Goal: Check status: Check status

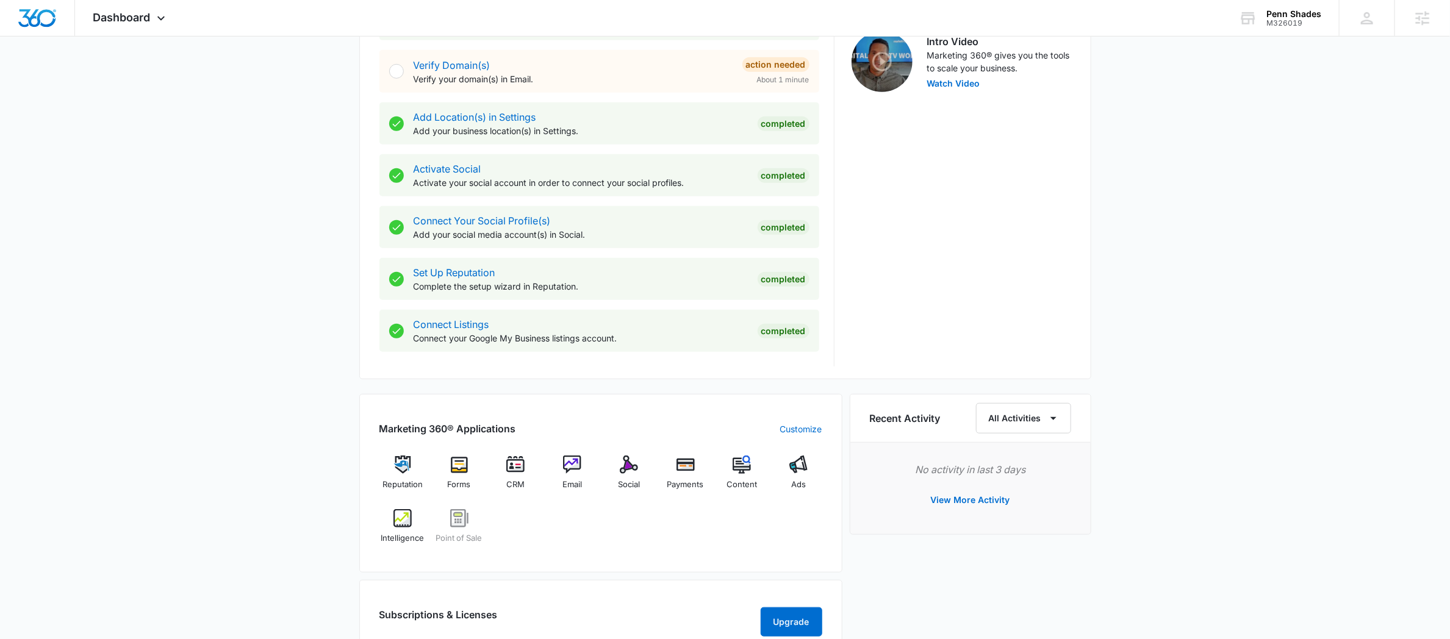
scroll to position [592, 0]
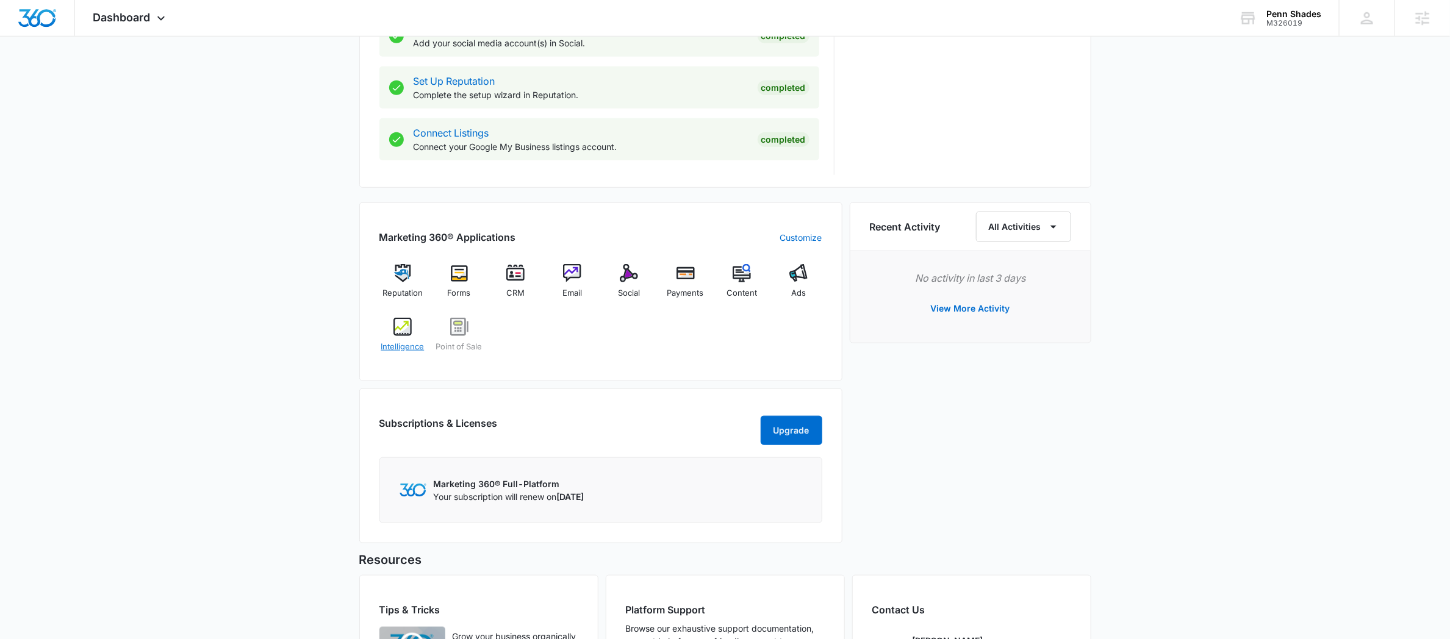
click at [411, 328] on img at bounding box center [403, 327] width 18 height 18
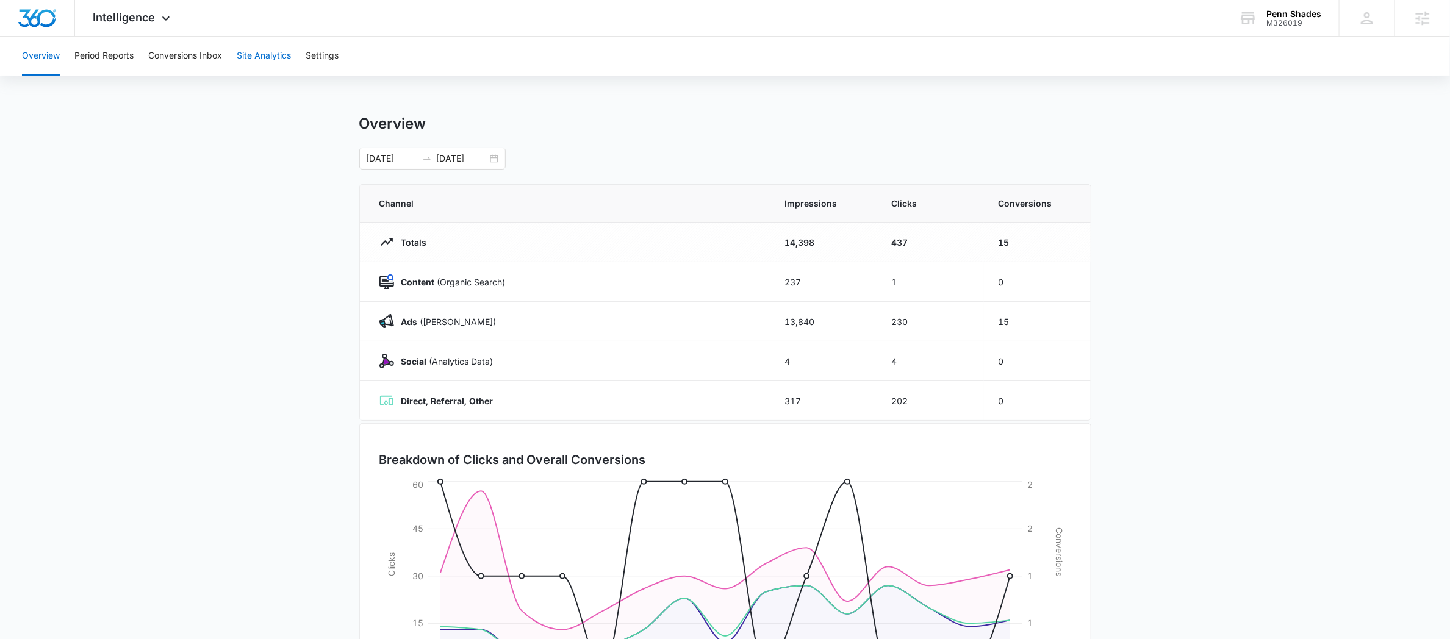
click at [247, 60] on button "Site Analytics" at bounding box center [264, 56] width 54 height 39
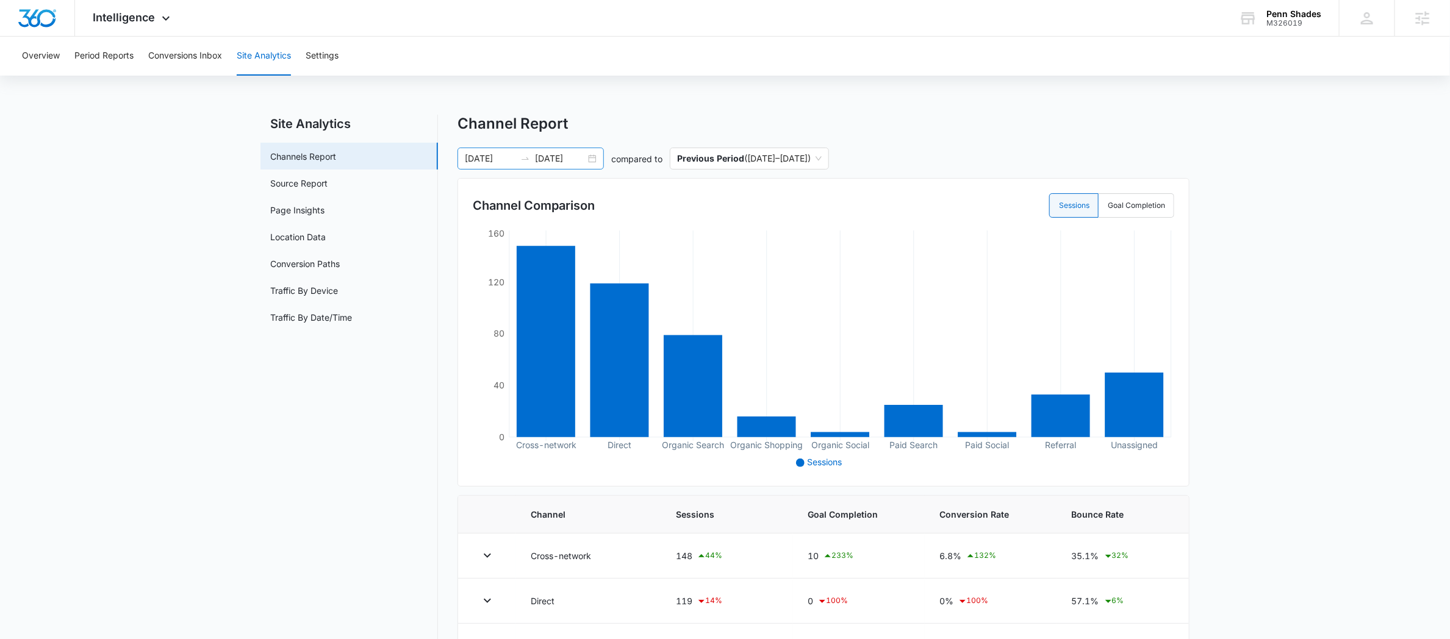
click at [517, 162] on div at bounding box center [526, 159] width 20 height 10
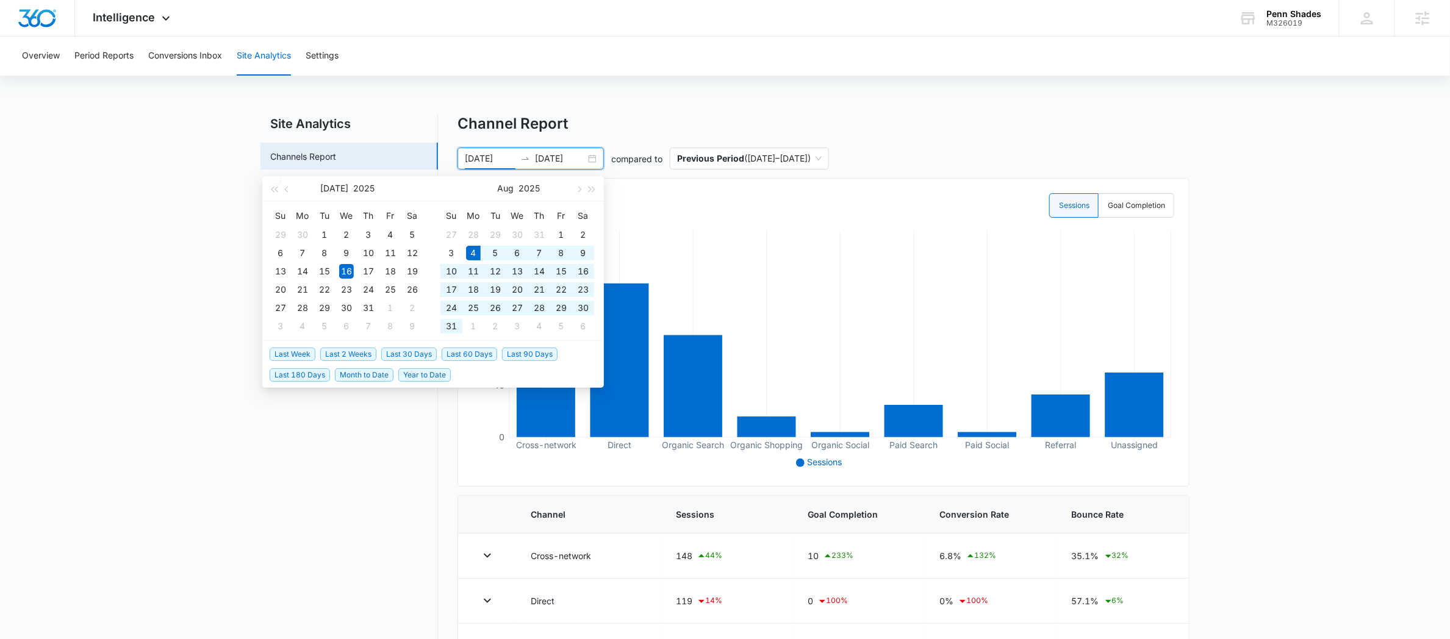
click at [406, 356] on span "Last 30 Days" at bounding box center [409, 354] width 56 height 13
type input "[DATE]"
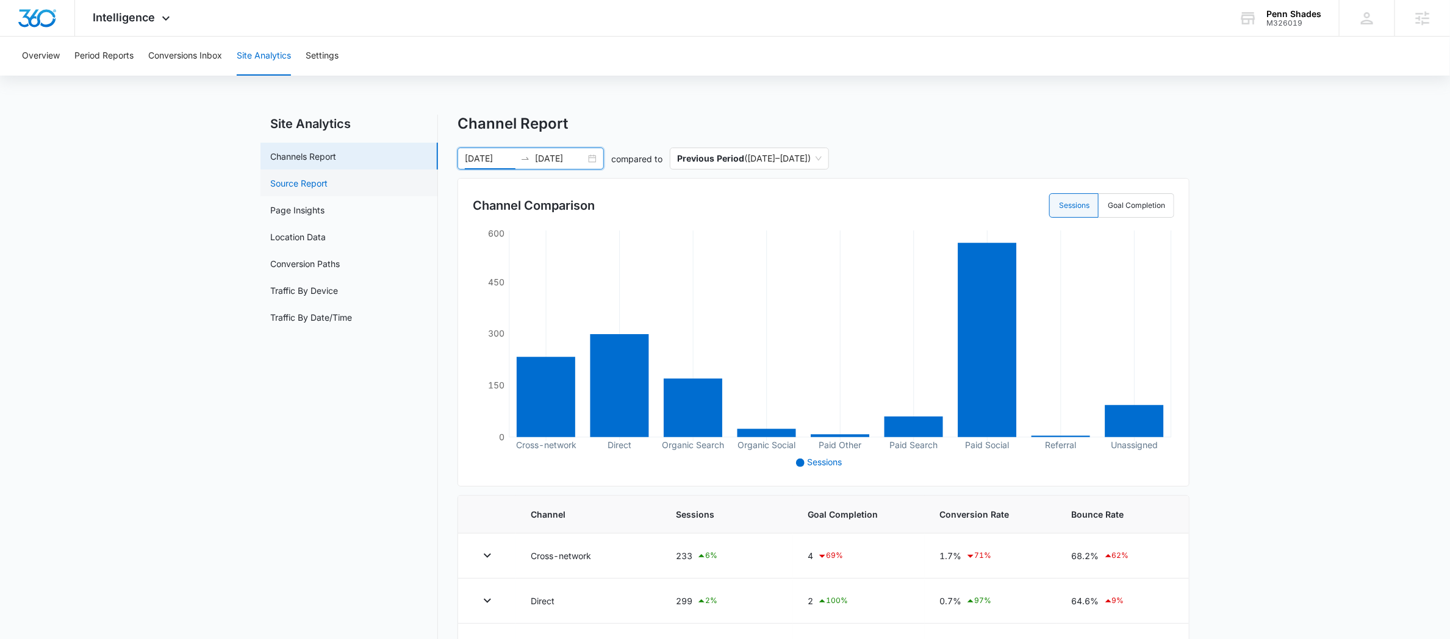
click at [326, 190] on link "Source Report" at bounding box center [298, 183] width 57 height 13
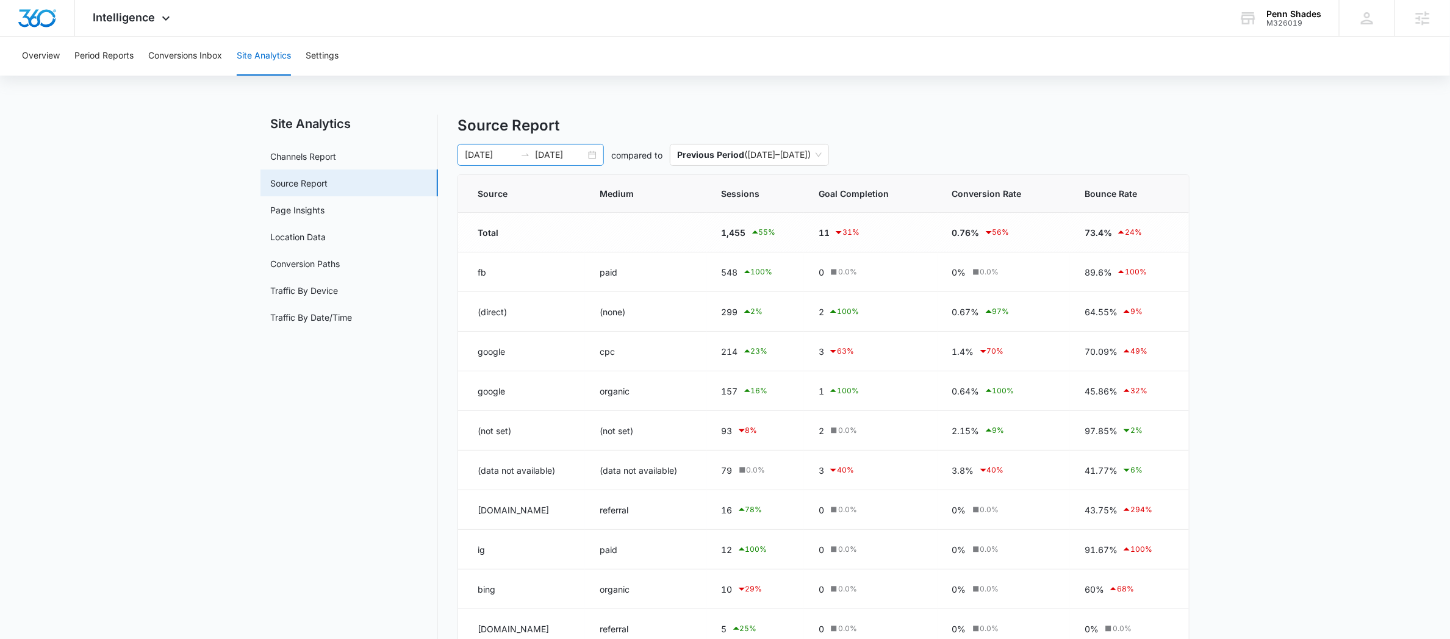
click at [525, 153] on icon "swap-right" at bounding box center [525, 155] width 10 height 10
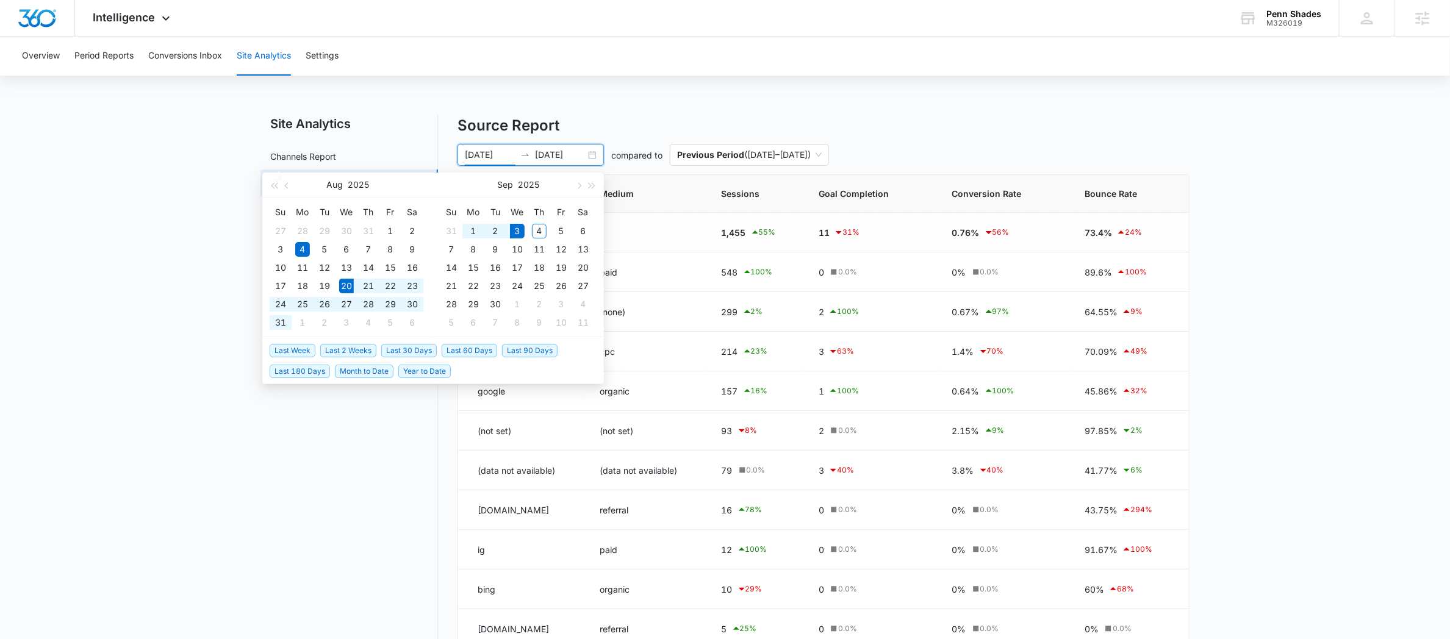
click at [360, 348] on span "Last 2 Weeks" at bounding box center [348, 350] width 56 height 13
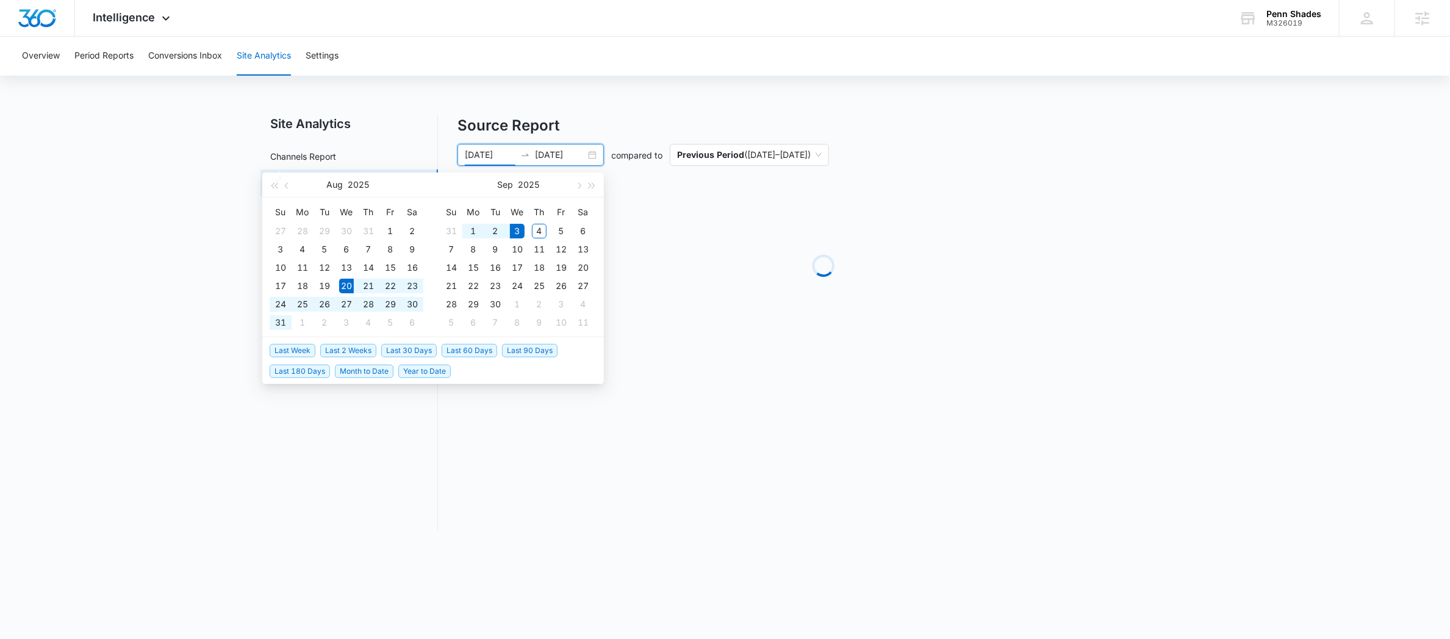
type input "[DATE]"
